Goal: Transaction & Acquisition: Obtain resource

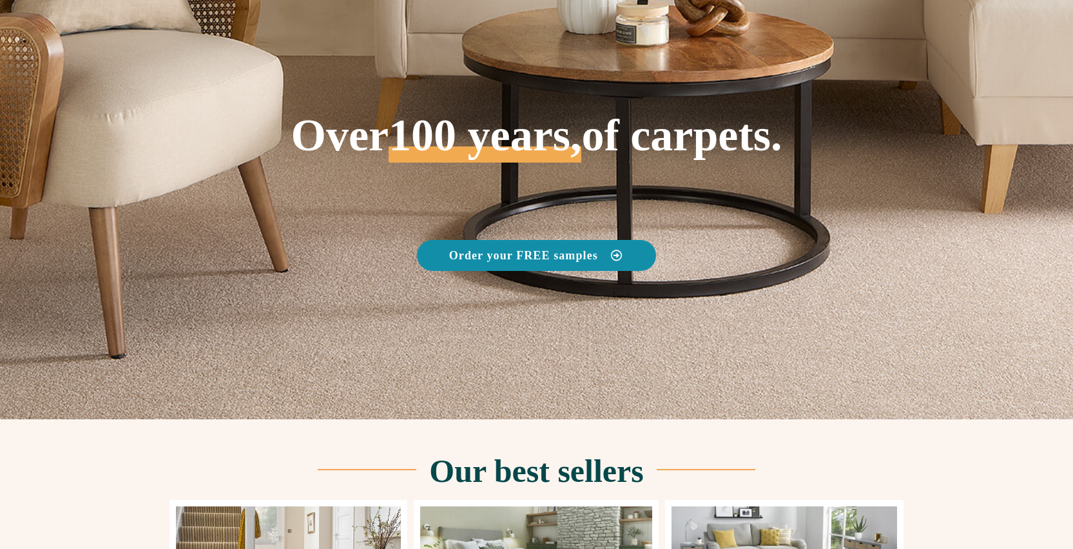
scroll to position [88, 0]
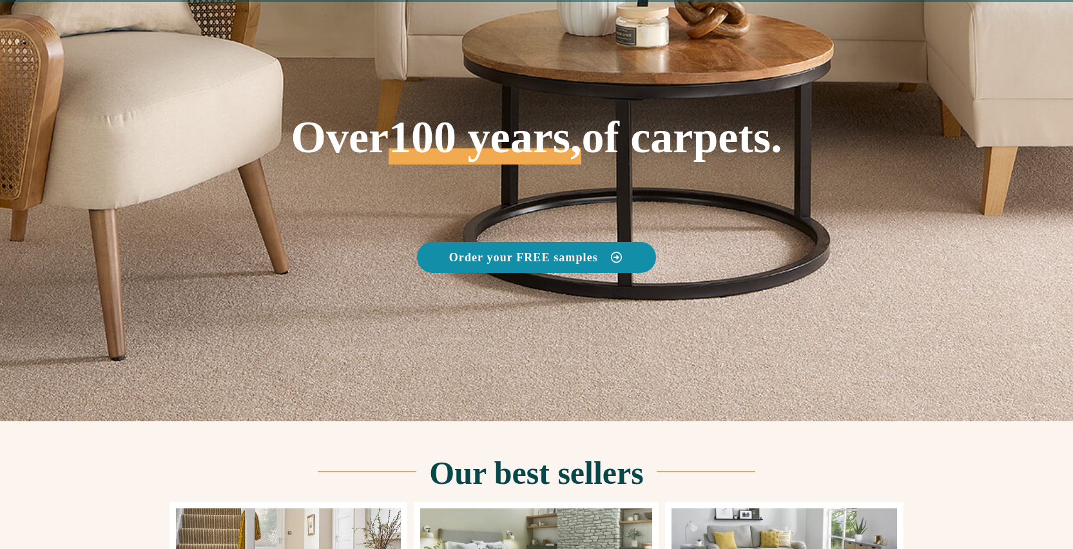
click at [574, 258] on span "Order your FREE samples" at bounding box center [523, 257] width 149 height 12
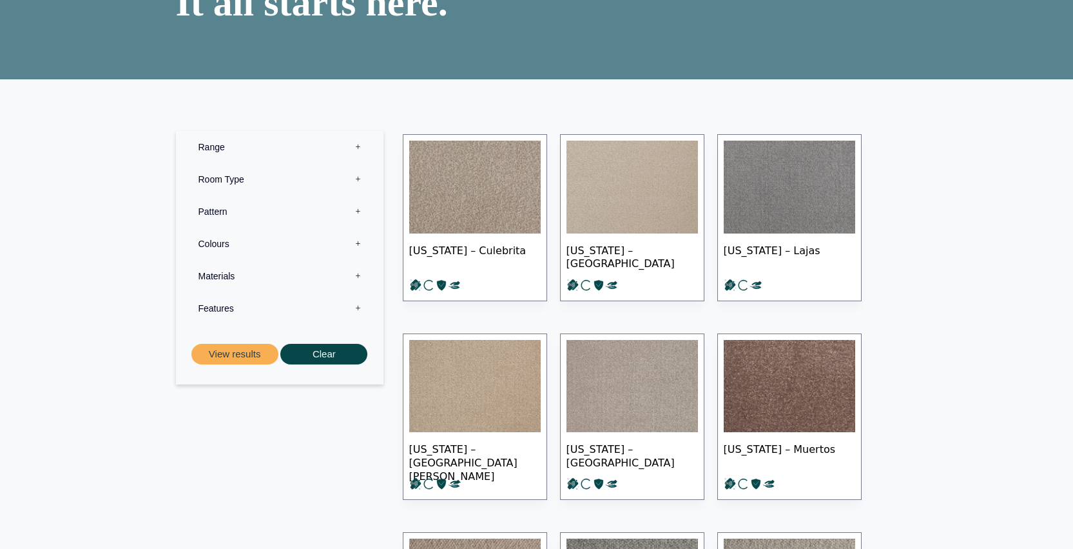
scroll to position [159, 0]
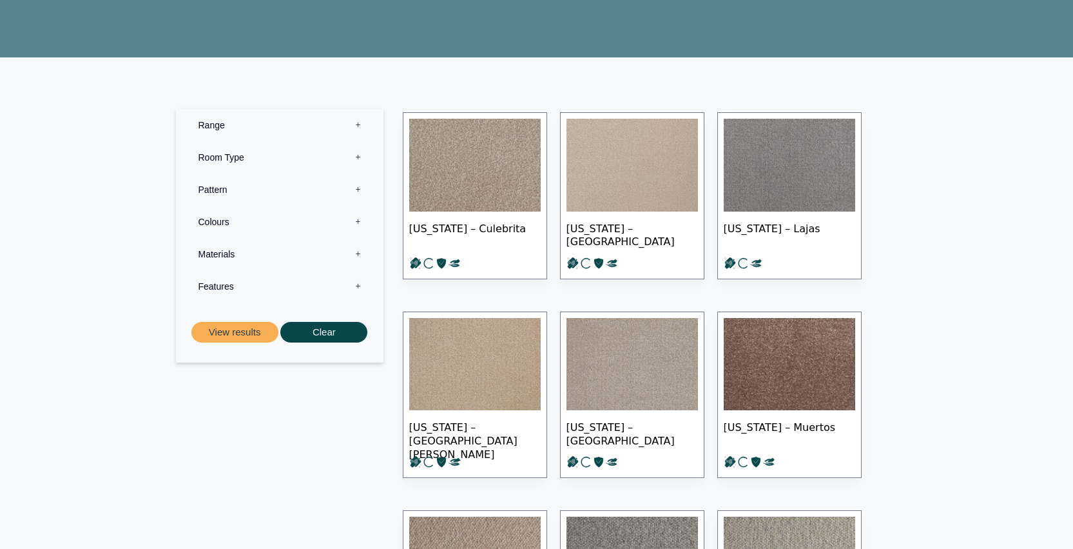
click at [324, 124] on label "Range 0" at bounding box center [280, 125] width 188 height 32
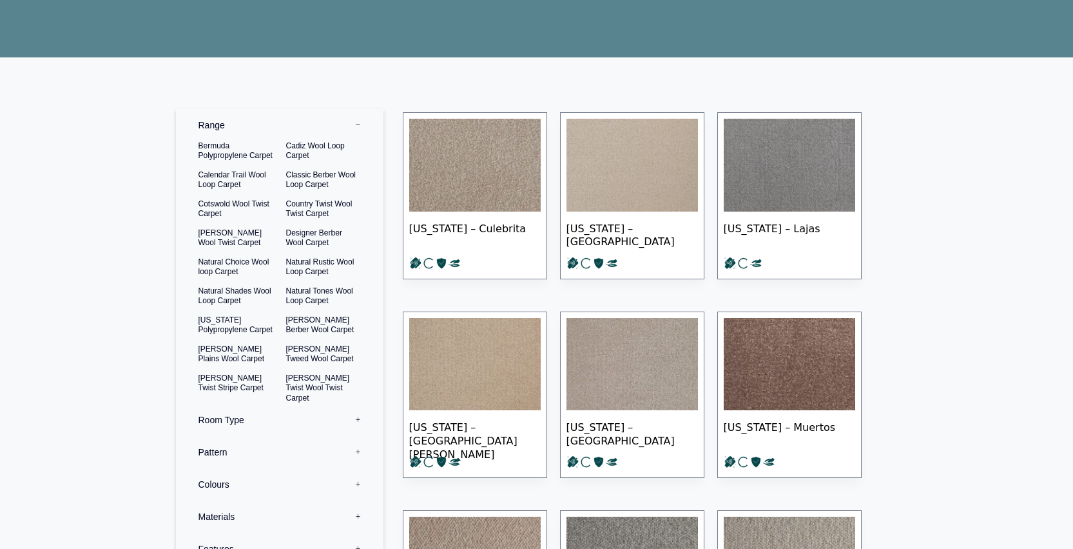
click at [289, 117] on label "Range 0" at bounding box center [280, 125] width 188 height 32
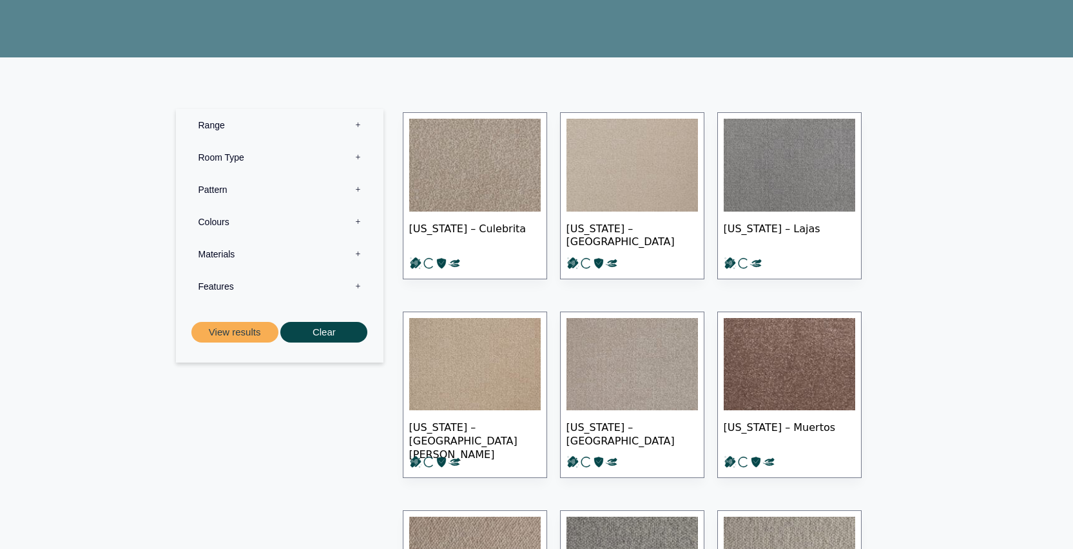
click at [295, 160] on label "Room Type 0" at bounding box center [280, 157] width 188 height 32
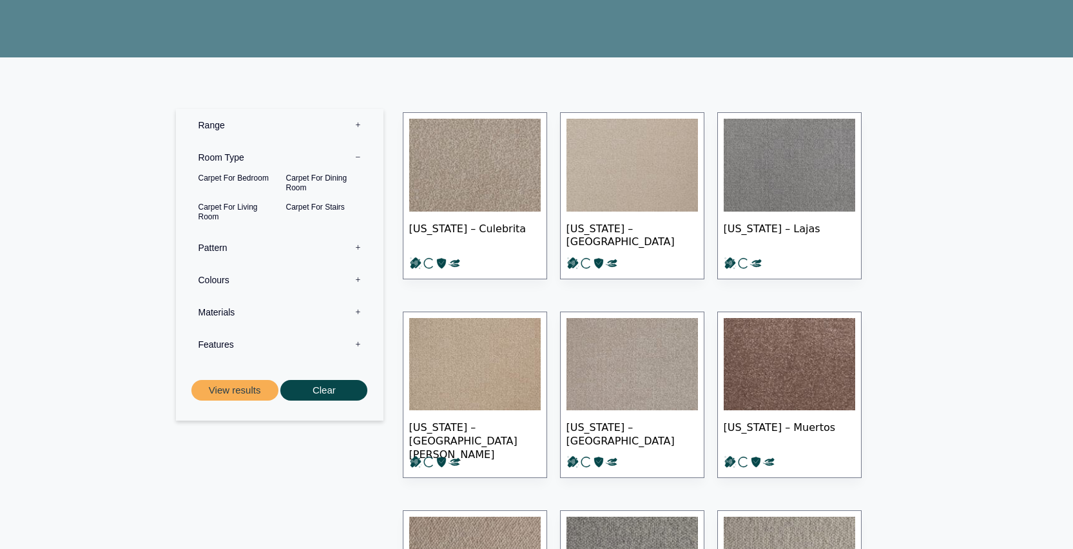
click at [295, 160] on label "Room Type 0" at bounding box center [280, 157] width 188 height 32
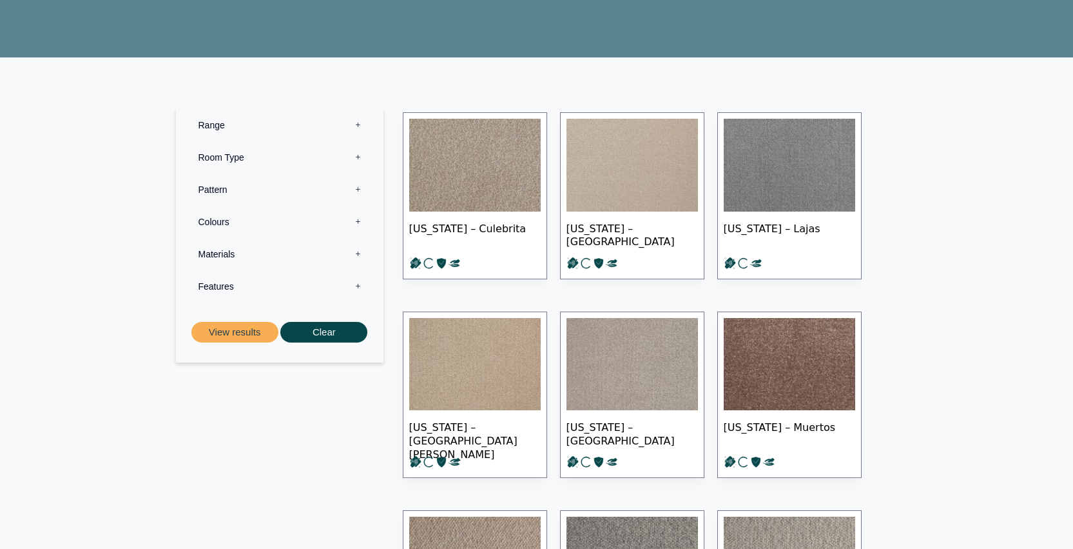
click at [300, 186] on label "Pattern 0" at bounding box center [280, 189] width 188 height 32
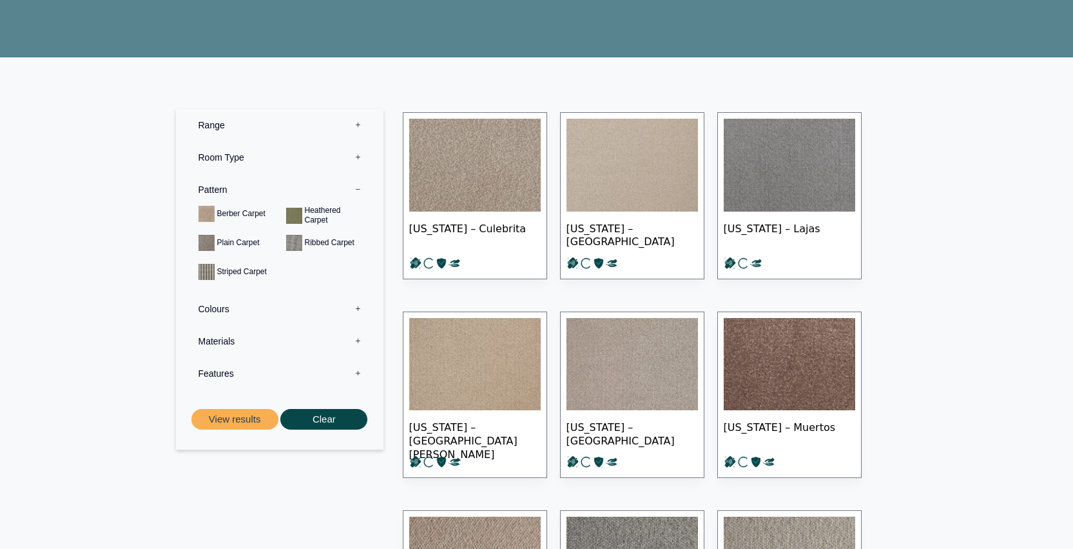
click at [300, 186] on label "Pattern 0" at bounding box center [280, 189] width 188 height 32
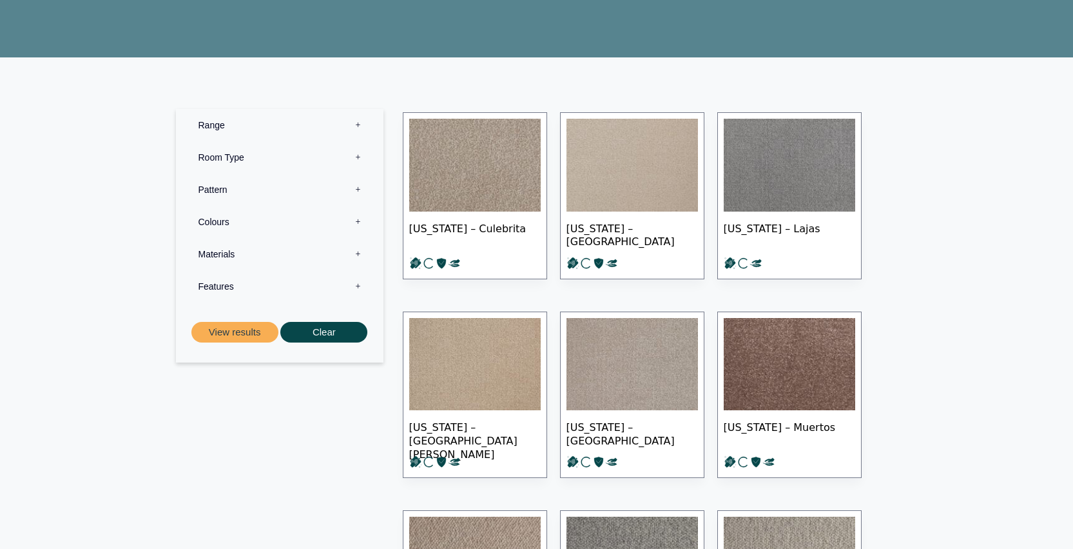
click at [320, 220] on label "Colours 0" at bounding box center [280, 222] width 188 height 32
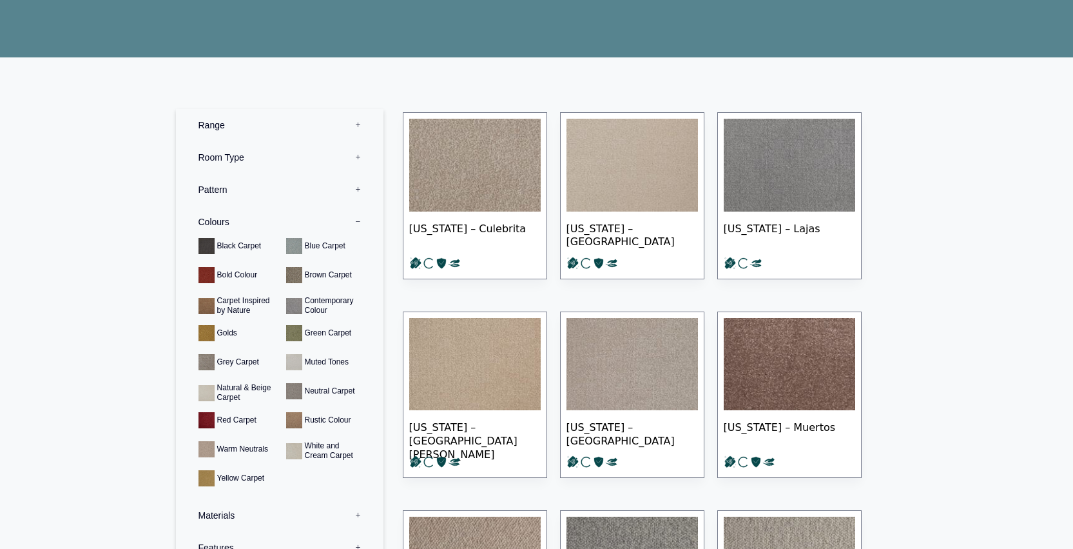
click at [320, 220] on label "Colours 0" at bounding box center [280, 222] width 188 height 32
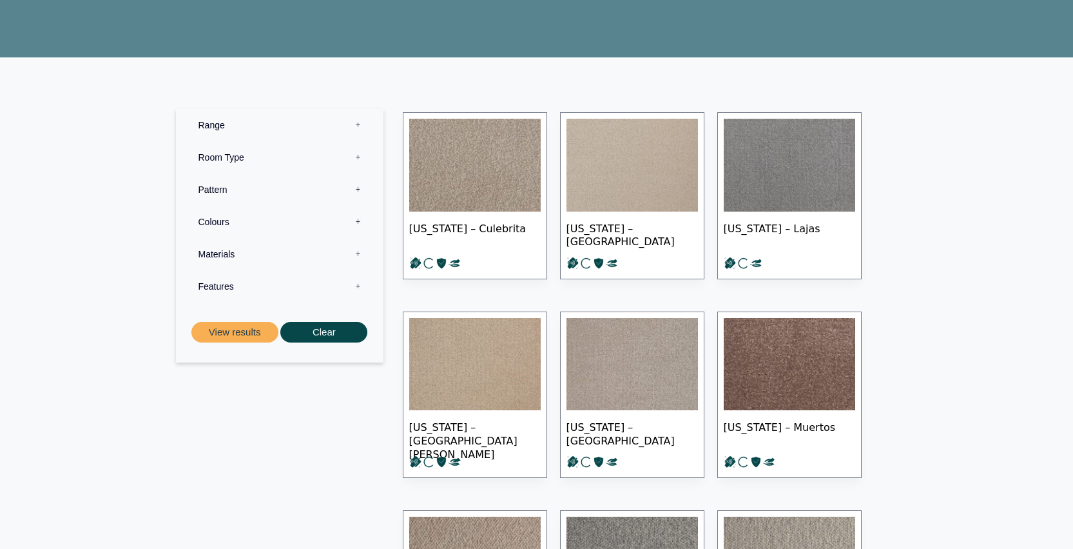
click at [341, 262] on label "Materials 0" at bounding box center [280, 254] width 188 height 32
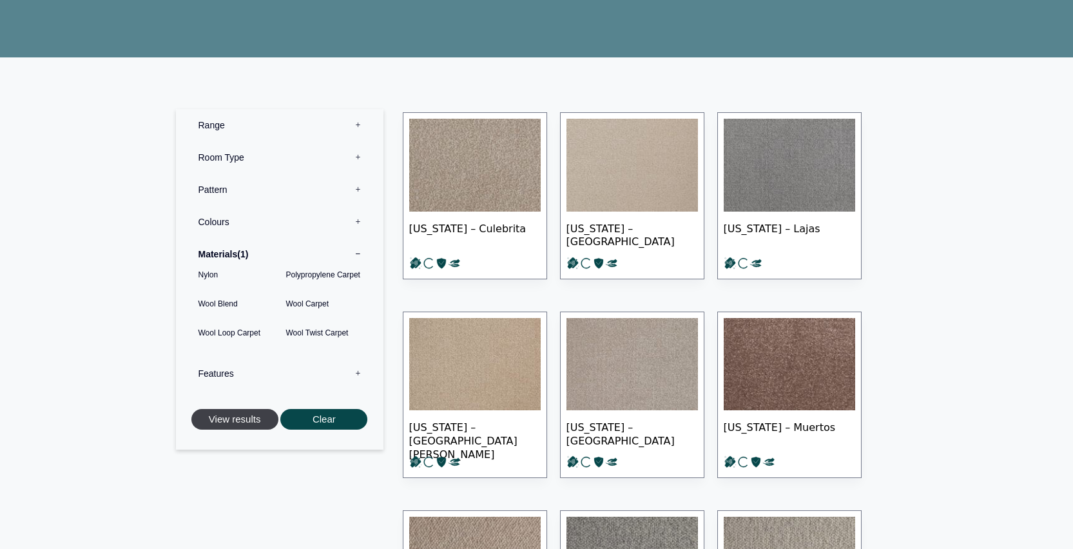
click at [242, 424] on button "View results" at bounding box center [234, 419] width 87 height 21
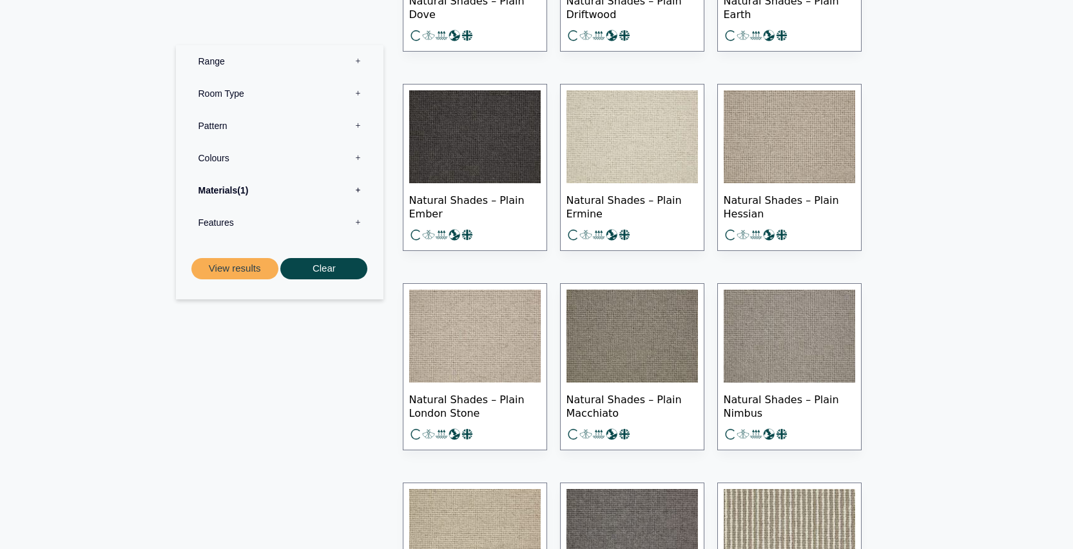
scroll to position [7118, 0]
